Goal: Task Accomplishment & Management: Manage account settings

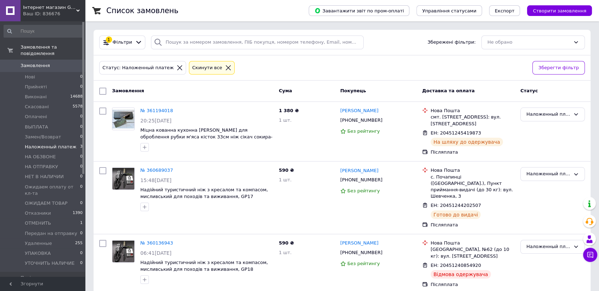
click at [68, 144] on span "Наложенный платеж" at bounding box center [51, 147] width 52 height 6
click at [444, 203] on span "ЕН: 20451244202507" at bounding box center [456, 205] width 50 height 5
copy span "20451244202507"
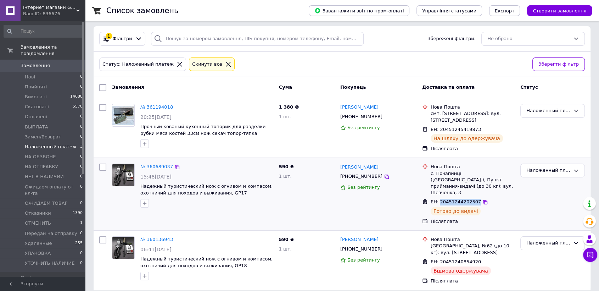
scroll to position [5, 0]
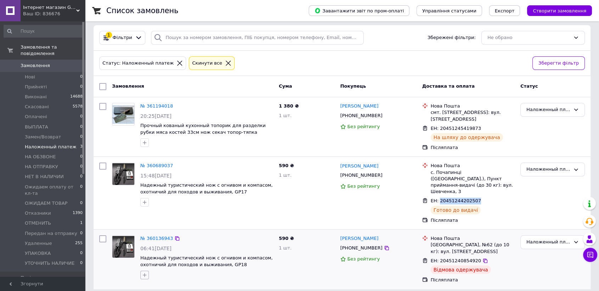
click at [147, 272] on icon "button" at bounding box center [145, 275] width 6 height 6
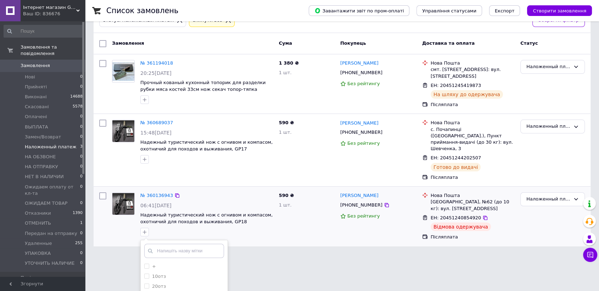
scroll to position [87, 0]
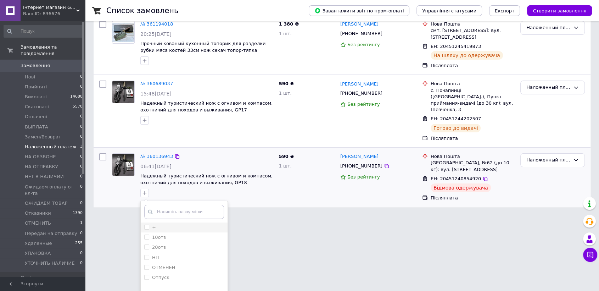
click at [146, 225] on input "+" at bounding box center [146, 227] width 5 height 5
checkbox input "true"
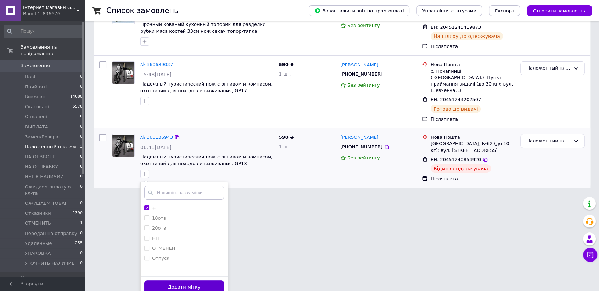
click at [182, 281] on button "Додати мітку" at bounding box center [184, 287] width 80 height 14
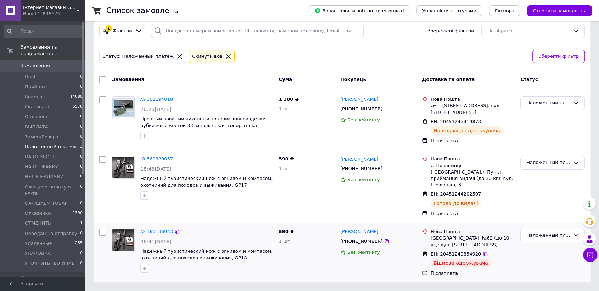
scroll to position [5, 0]
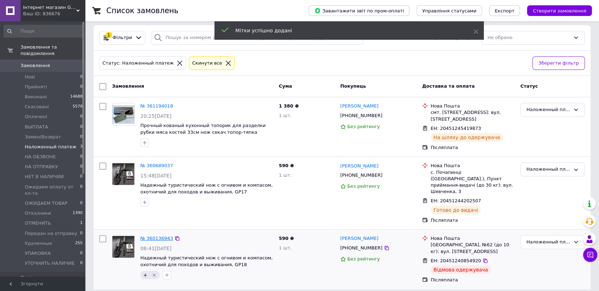
click at [163, 236] on link "№ 360136943" at bounding box center [156, 238] width 33 height 5
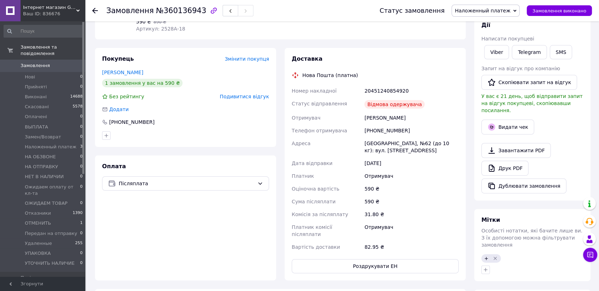
scroll to position [118, 0]
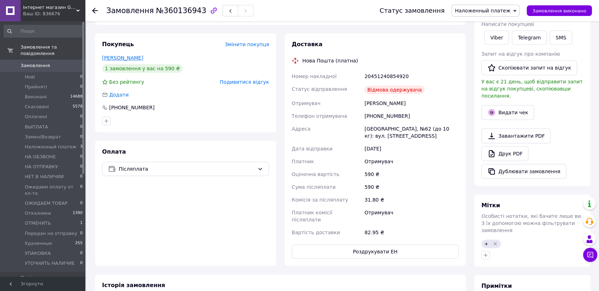
click at [121, 58] on link "[PERSON_NAME]" at bounding box center [122, 58] width 41 height 6
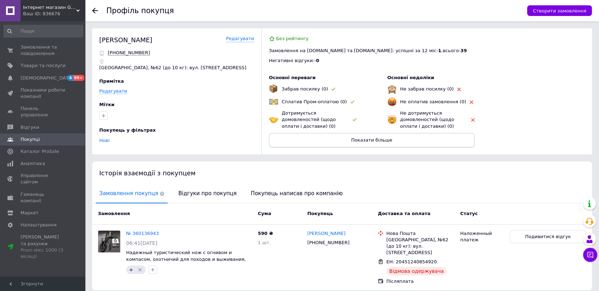
scroll to position [21, 0]
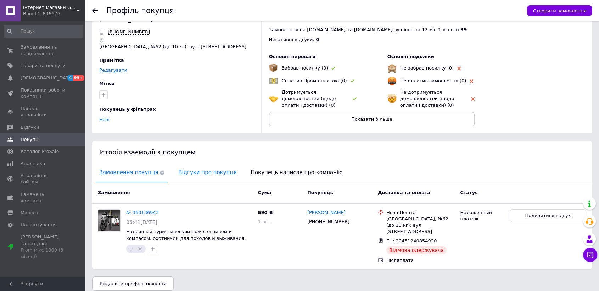
click at [210, 171] on span "Відгуки про покупця" at bounding box center [207, 173] width 65 height 18
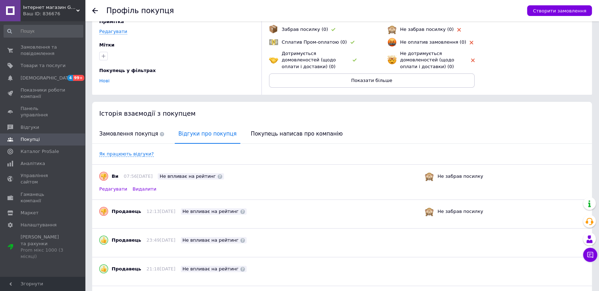
scroll to position [0, 0]
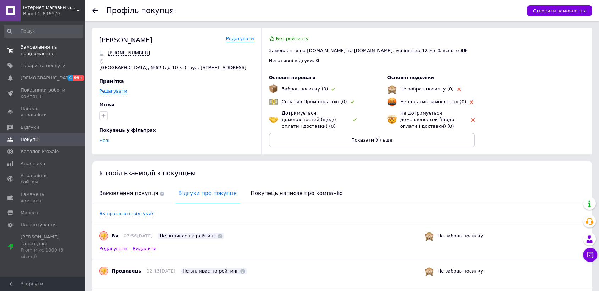
click at [52, 51] on span "Замовлення та повідомлення" at bounding box center [43, 50] width 45 height 13
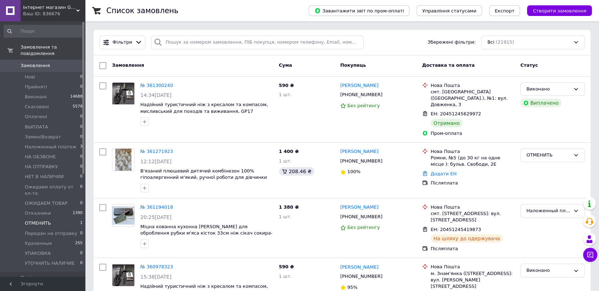
click at [57, 218] on li "ОТМЕНИТЬ 1" at bounding box center [43, 223] width 87 height 10
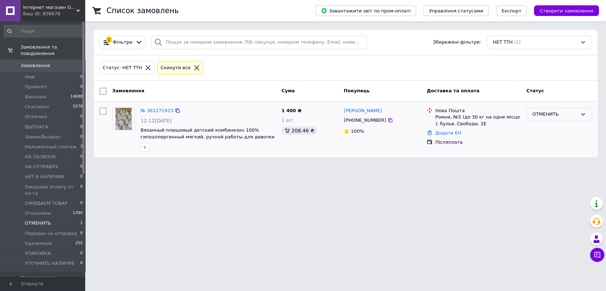
click at [566, 114] on div "ОТМЕНИТЬ" at bounding box center [554, 114] width 45 height 7
click at [556, 153] on li "Скасовано" at bounding box center [558, 155] width 65 height 13
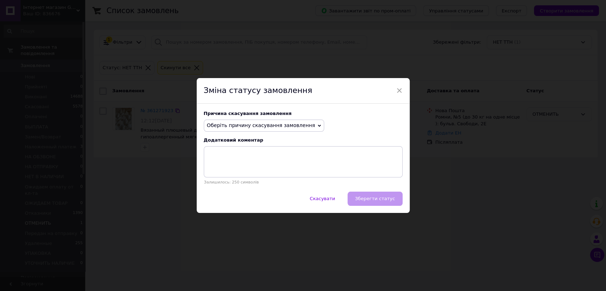
click at [296, 130] on span "Оберіть причину скасування замовлення" at bounding box center [264, 126] width 121 height 12
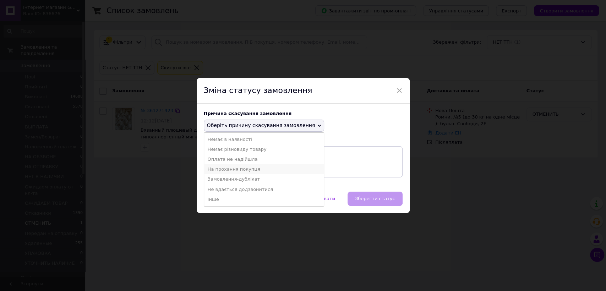
click at [266, 165] on li "На прохання покупця" at bounding box center [264, 169] width 120 height 10
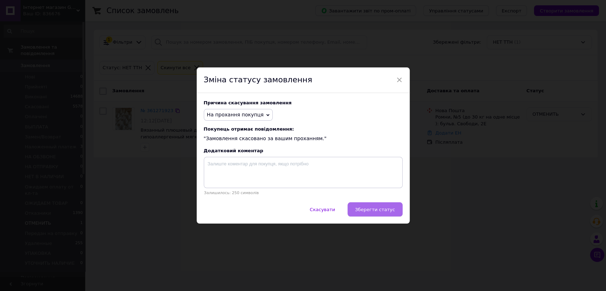
click at [370, 210] on span "Зберегти статус" at bounding box center [375, 209] width 40 height 5
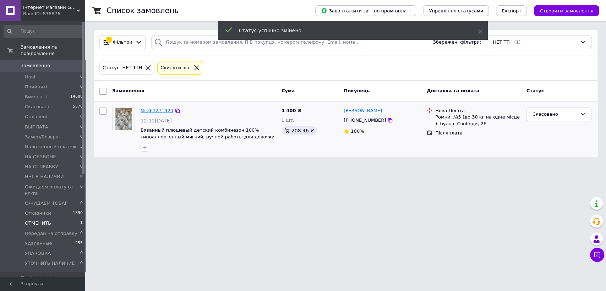
click at [151, 109] on link "№ 361271923" at bounding box center [156, 110] width 33 height 5
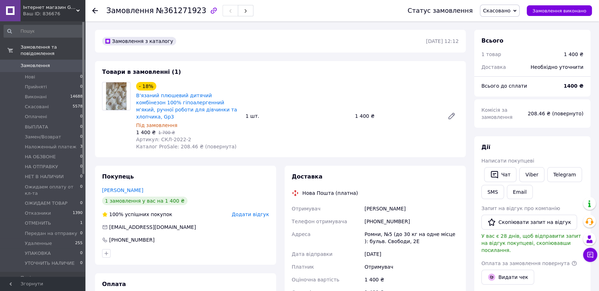
click at [36, 62] on span "Замовлення" at bounding box center [35, 65] width 29 height 6
